Goal: Obtain resource: Obtain resource

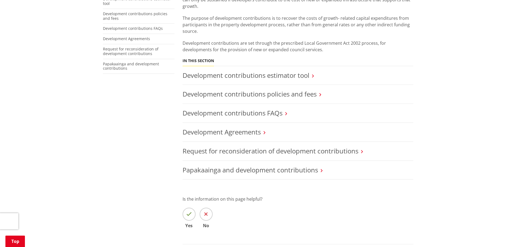
scroll to position [135, 0]
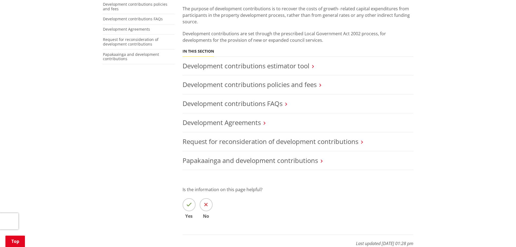
click at [320, 83] on icon at bounding box center [320, 85] width 2 height 5
click at [293, 80] on link "Development contributions policies and fees" at bounding box center [250, 84] width 134 height 9
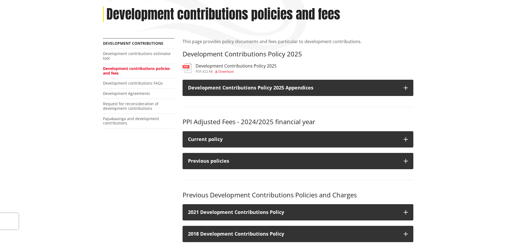
scroll to position [108, 0]
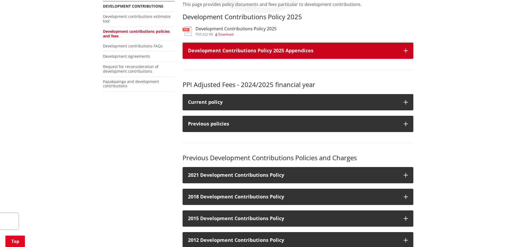
click at [407, 50] on icon "button" at bounding box center [406, 50] width 4 height 4
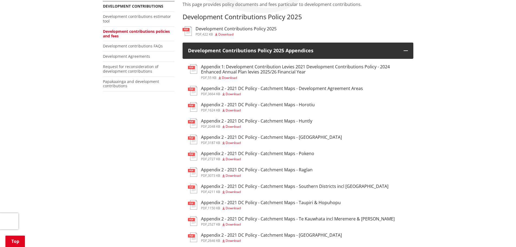
click at [222, 104] on h3 "Appendix 2 - 2021 DC Policy - Catchment Maps - Horotiu" at bounding box center [258, 104] width 114 height 5
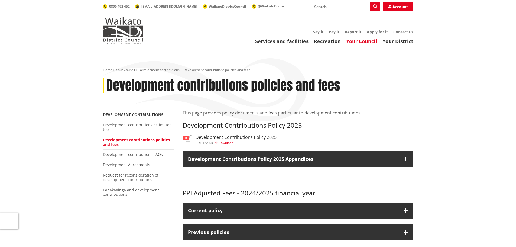
scroll to position [108, 0]
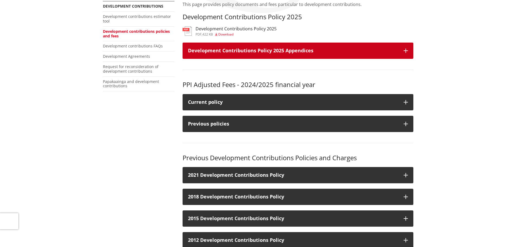
click at [406, 49] on icon "button" at bounding box center [406, 50] width 4 height 4
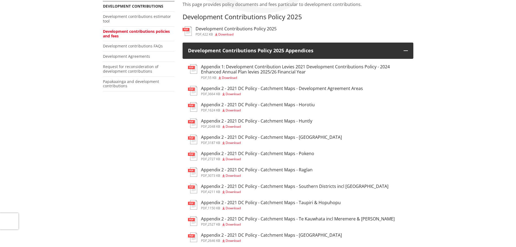
click at [218, 71] on h3 "Appendix 1: Development Contribution Levies 2021 Development Contributions Poli…" at bounding box center [304, 69] width 207 height 10
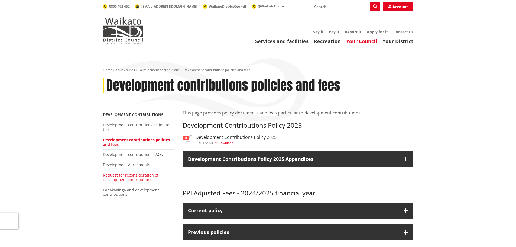
scroll to position [108, 0]
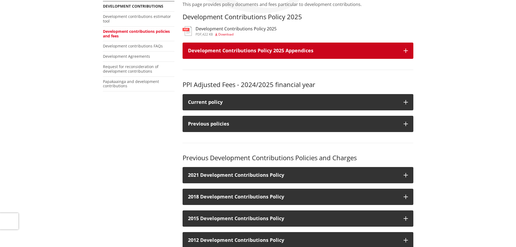
click at [408, 50] on icon "button" at bounding box center [406, 50] width 4 height 4
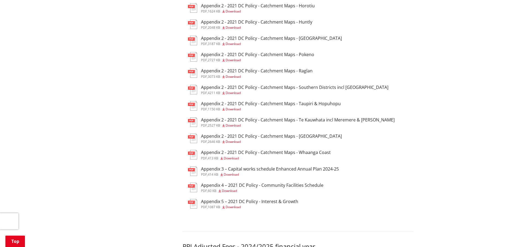
scroll to position [217, 0]
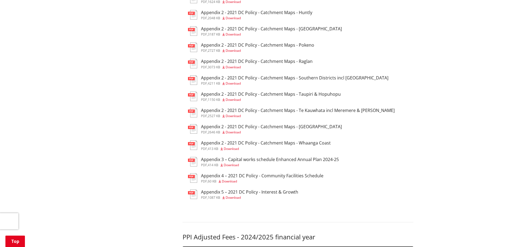
click at [237, 159] on h3 "Appendix 3 – Capital works schedule Enhanced Annual Plan 2024-25" at bounding box center [270, 159] width 138 height 5
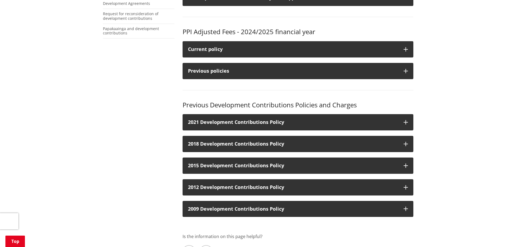
scroll to position [81, 0]
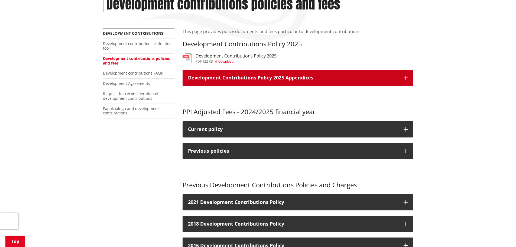
click at [407, 78] on icon "button" at bounding box center [406, 78] width 4 height 4
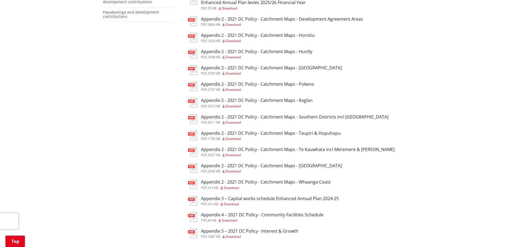
scroll to position [190, 0]
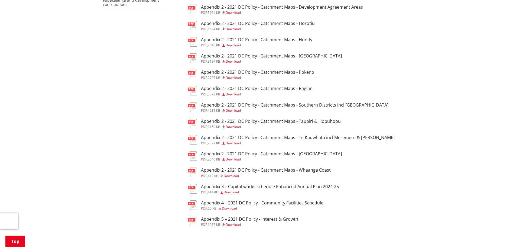
click at [220, 219] on h3 "Appendix 5 – 2021 DC Policy - Interest & Growth" at bounding box center [249, 218] width 97 height 5
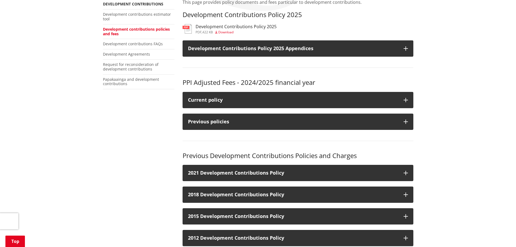
scroll to position [108, 0]
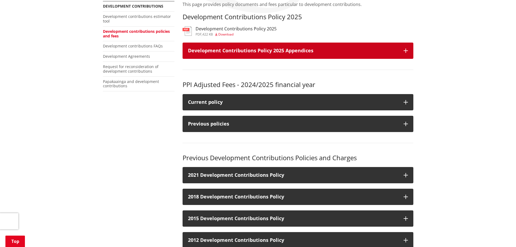
click at [410, 51] on button "Development Contributions Policy 2025 Appendices" at bounding box center [298, 51] width 231 height 16
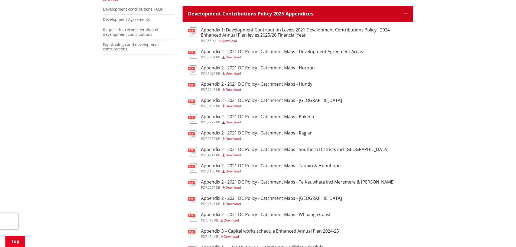
scroll to position [135, 0]
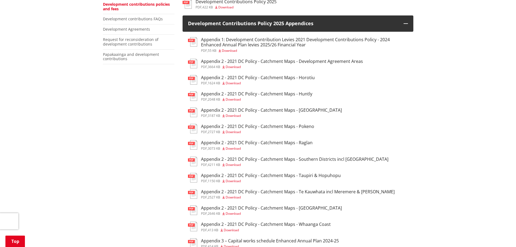
click at [231, 42] on h3 "Appendix 1: Development Contribution Levies 2021 Development Contributions Poli…" at bounding box center [304, 42] width 207 height 10
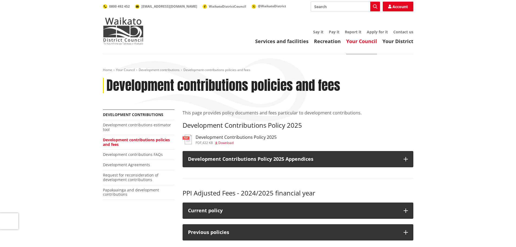
scroll to position [135, 0]
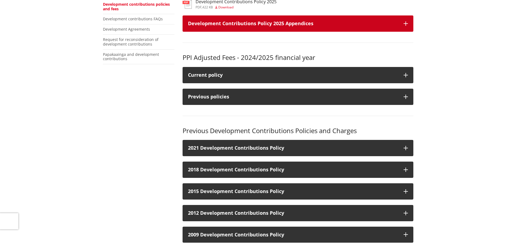
click at [405, 21] on button "Development Contributions Policy 2025 Appendices" at bounding box center [298, 23] width 231 height 16
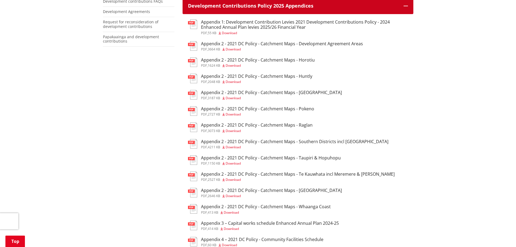
scroll to position [244, 0]
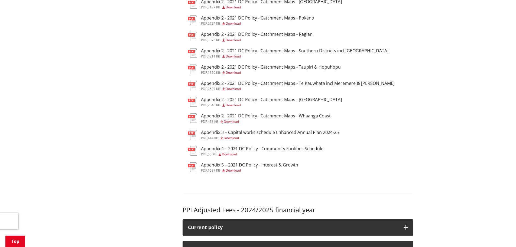
click at [232, 165] on h3 "Appendix 5 – 2021 DC Policy - Interest & Growth" at bounding box center [249, 164] width 97 height 5
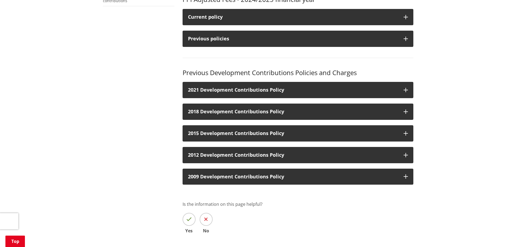
scroll to position [135, 0]
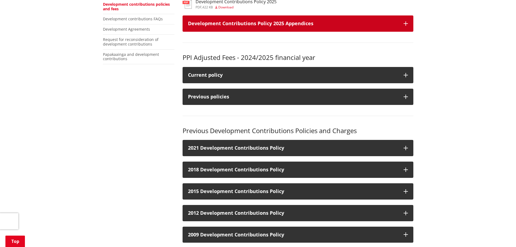
click at [406, 22] on icon "button" at bounding box center [406, 23] width 4 height 4
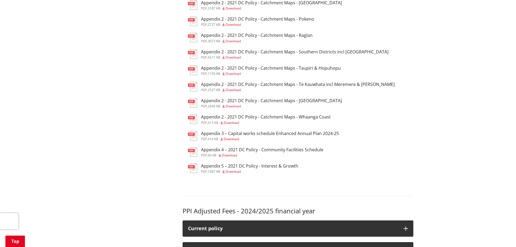
scroll to position [244, 0]
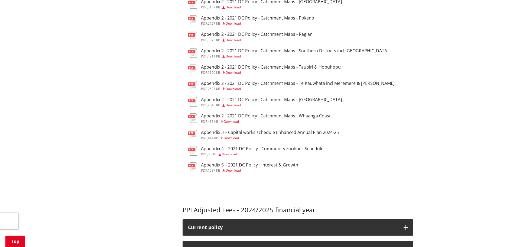
click at [266, 132] on h3 "Appendix 3 – Capital works schedule Enhanced Annual Plan 2024-25" at bounding box center [270, 132] width 138 height 5
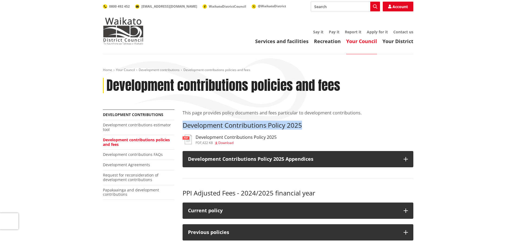
drag, startPoint x: 303, startPoint y: 125, endPoint x: 184, endPoint y: 128, distance: 119.5
click at [184, 128] on h3 "Development Contributions Policy 2025" at bounding box center [298, 125] width 231 height 8
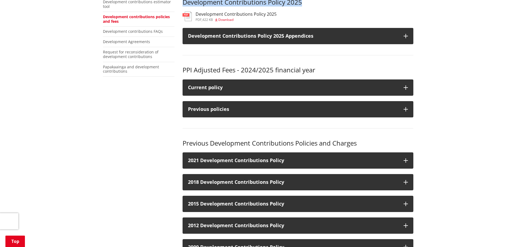
scroll to position [135, 0]
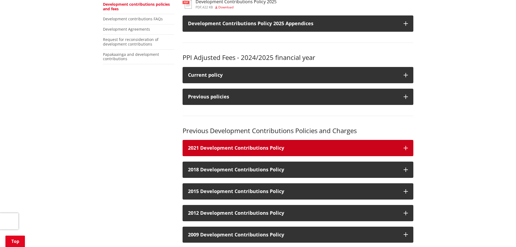
click at [407, 147] on icon "button" at bounding box center [406, 148] width 4 height 4
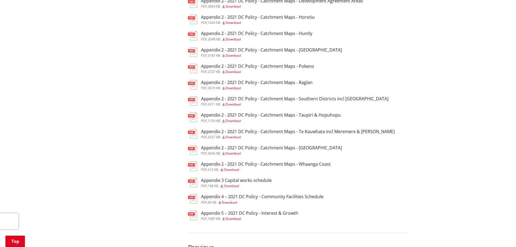
scroll to position [488, 0]
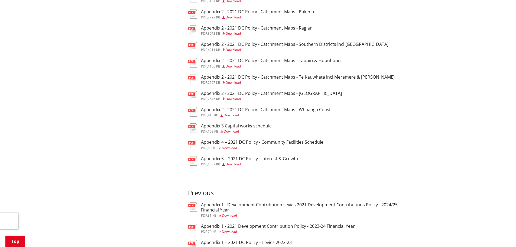
click at [228, 129] on div "Appendix 3 Capital works schedule pdf , 168 KB Download" at bounding box center [236, 128] width 71 height 10
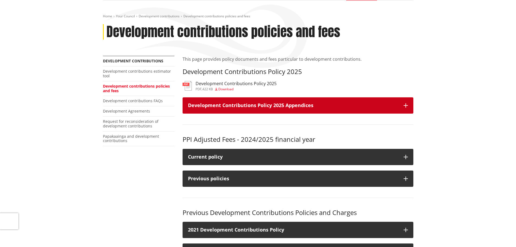
scroll to position [54, 0]
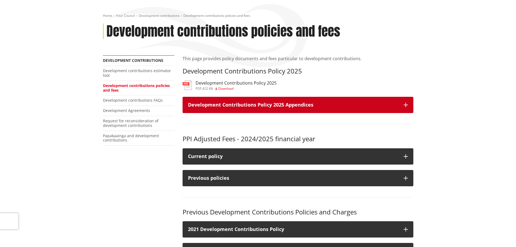
click at [406, 103] on button "Development Contributions Policy 2025 Appendices" at bounding box center [298, 105] width 231 height 16
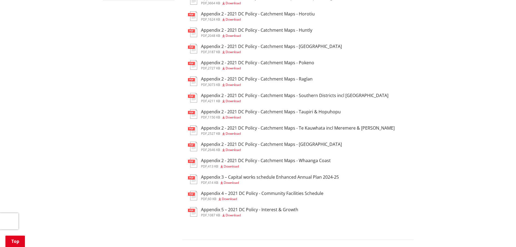
scroll to position [163, 0]
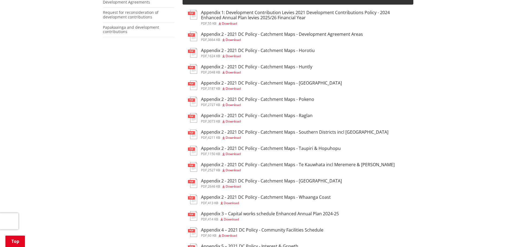
click at [240, 48] on h3 "Appendix 2 - 2021 DC Policy - Catchment Maps - Horotiu" at bounding box center [258, 50] width 114 height 5
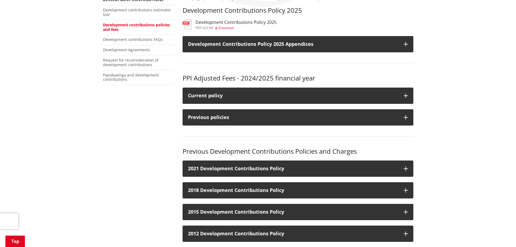
scroll to position [54, 0]
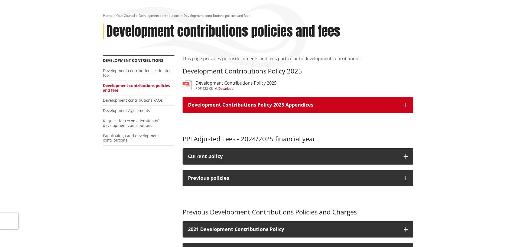
click at [406, 100] on button "Development Contributions Policy 2025 Appendices" at bounding box center [298, 105] width 231 height 16
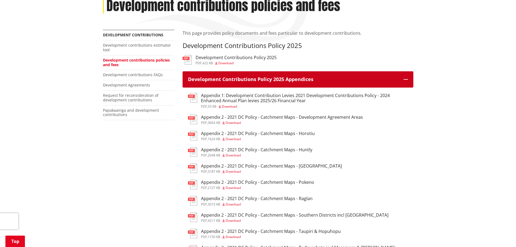
scroll to position [135, 0]
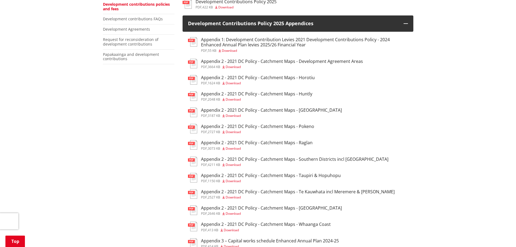
click at [283, 109] on h3 "Appendix 2 - 2021 DC Policy - Catchment Maps - [GEOGRAPHIC_DATA]" at bounding box center [271, 110] width 141 height 5
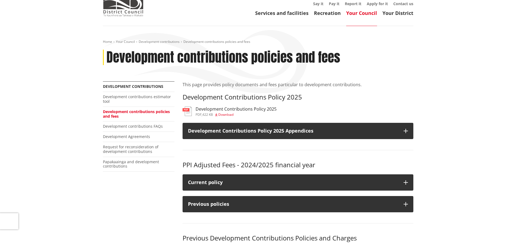
scroll to position [27, 0]
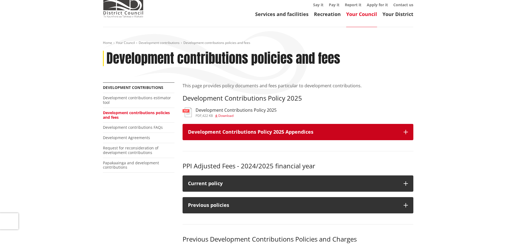
click at [404, 131] on icon "button" at bounding box center [406, 132] width 4 height 4
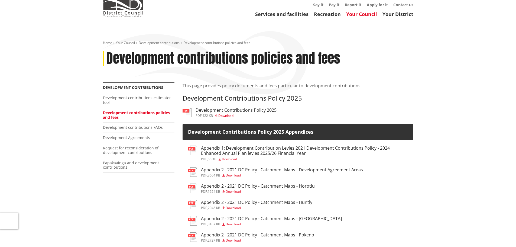
click at [279, 149] on h3 "Appendix 1: Development Contribution Levies 2021 Development Contributions Poli…" at bounding box center [304, 150] width 207 height 10
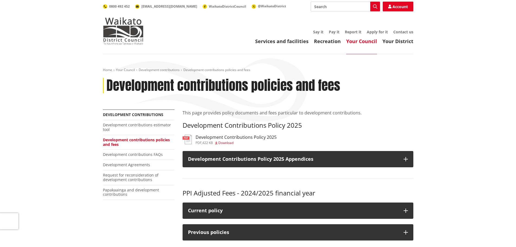
scroll to position [27, 0]
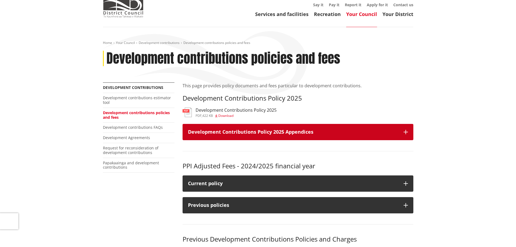
click at [406, 130] on icon "button" at bounding box center [406, 132] width 4 height 4
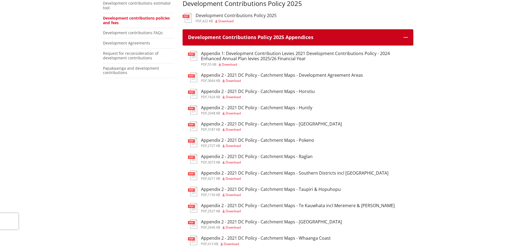
scroll to position [217, 0]
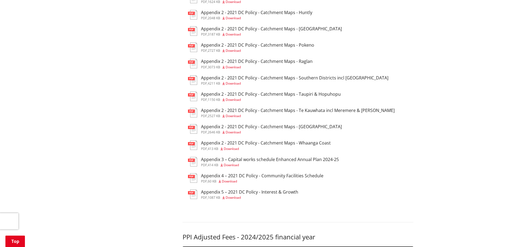
click at [238, 159] on h3 "Appendix 3 – Capital works schedule Enhanced Annual Plan 2024-25" at bounding box center [270, 159] width 138 height 5
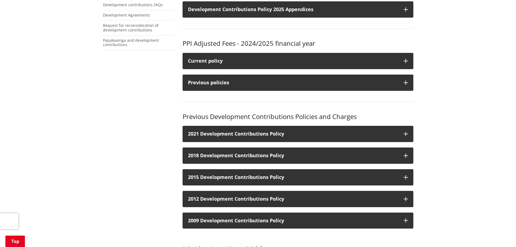
scroll to position [54, 0]
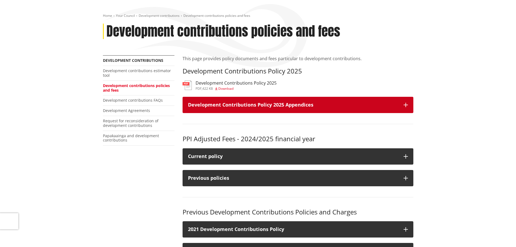
click at [216, 105] on h3 "Development Contributions Policy 2025 Appendices" at bounding box center [293, 104] width 210 height 5
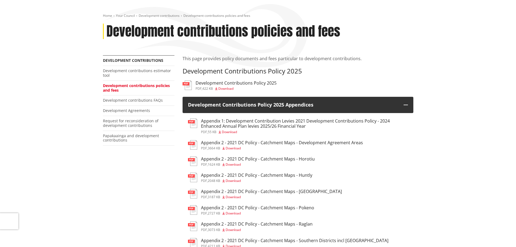
click at [229, 87] on span "Download" at bounding box center [225, 88] width 15 height 5
